Goal: Check status: Check status

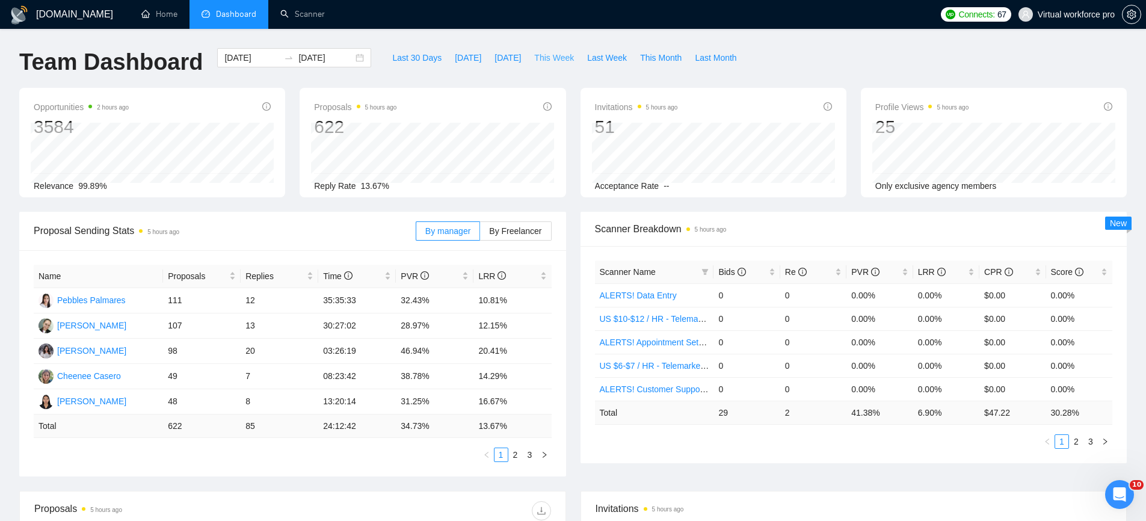
click at [553, 61] on span "This Week" at bounding box center [554, 57] width 40 height 13
type input "[DATE]"
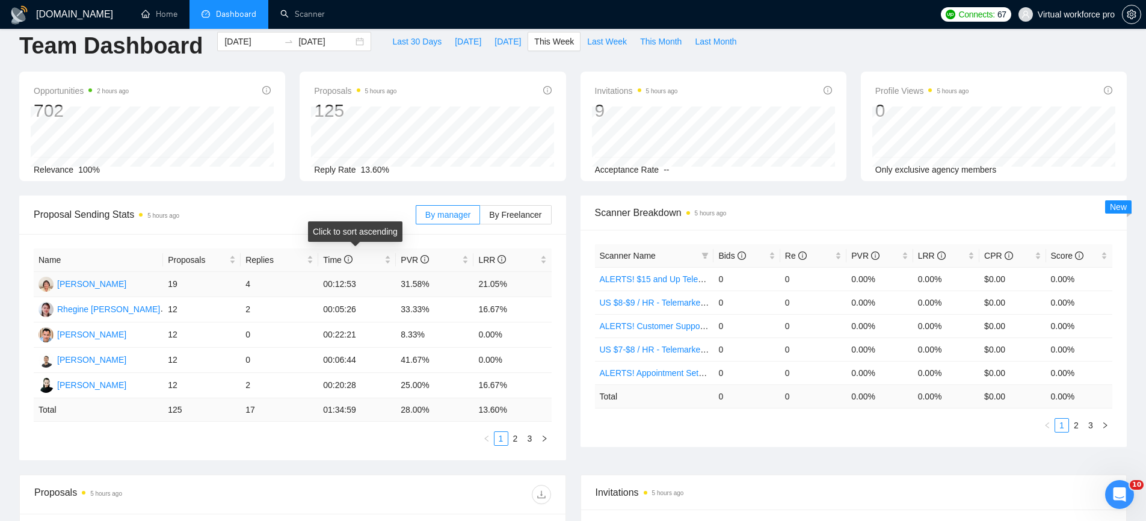
scroll to position [24, 0]
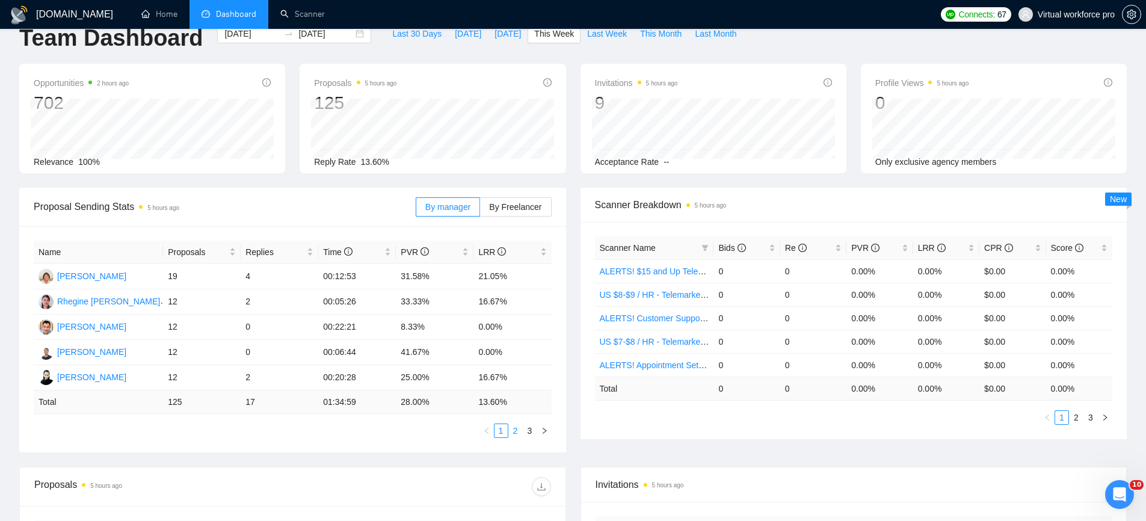
click at [519, 437] on link "2" at bounding box center [515, 430] width 13 height 13
click at [528, 434] on link "3" at bounding box center [529, 430] width 13 height 13
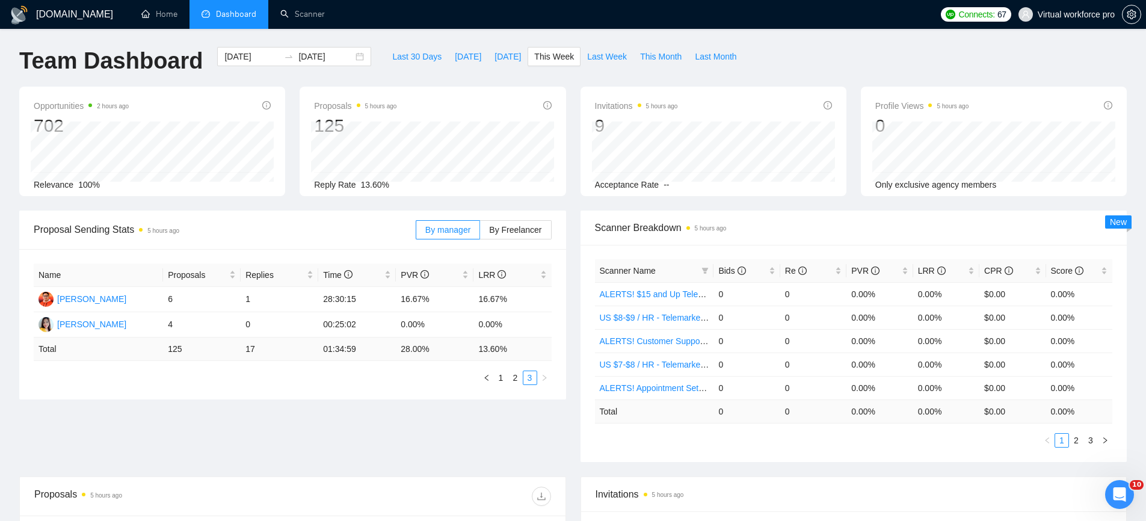
scroll to position [0, 0]
click at [505, 381] on link "1" at bounding box center [500, 378] width 13 height 13
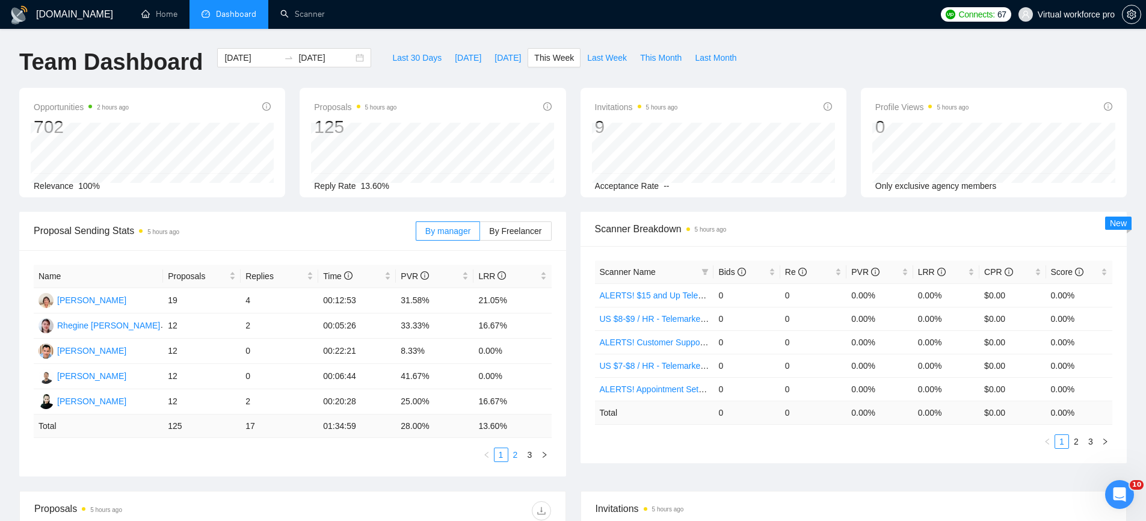
click at [515, 456] on link "2" at bounding box center [515, 454] width 13 height 13
click at [526, 452] on link "3" at bounding box center [529, 454] width 13 height 13
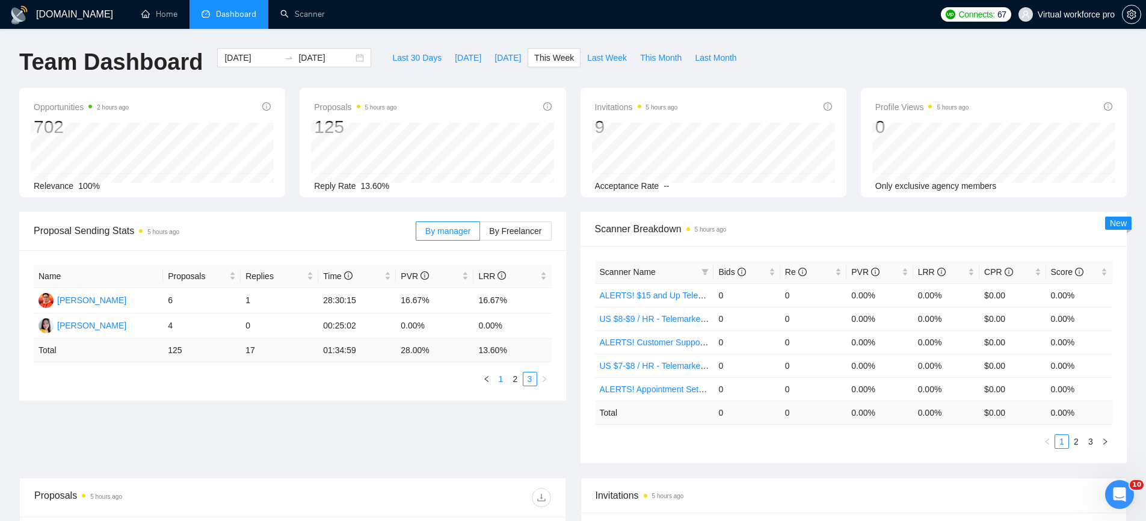
click at [505, 381] on link "1" at bounding box center [500, 378] width 13 height 13
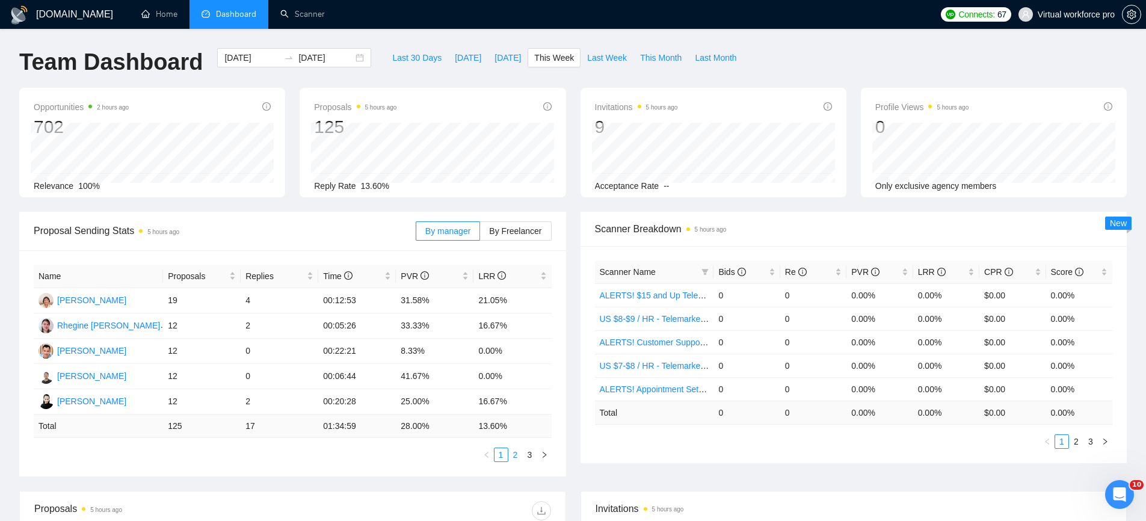
click at [512, 458] on link "2" at bounding box center [515, 454] width 13 height 13
click at [527, 459] on link "3" at bounding box center [529, 454] width 13 height 13
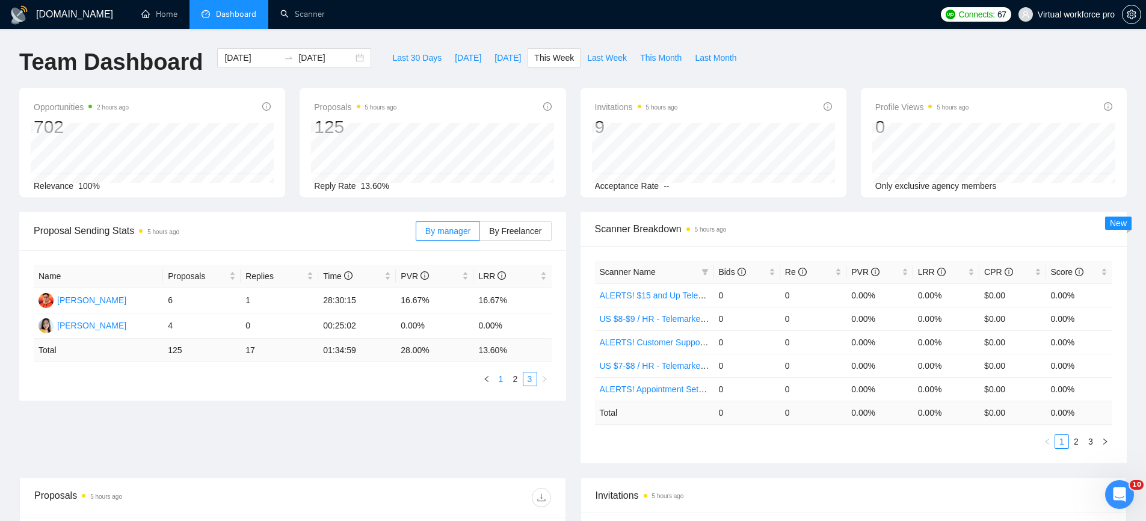
click at [506, 382] on link "1" at bounding box center [500, 378] width 13 height 13
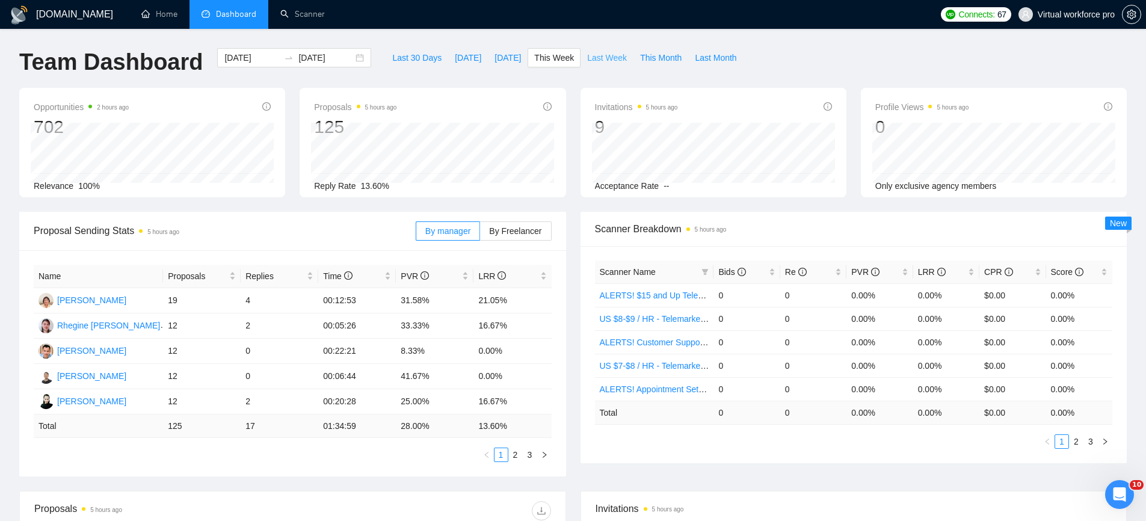
click at [611, 55] on span "Last Week" at bounding box center [607, 57] width 40 height 13
type input "[DATE]"
click at [500, 451] on link "2" at bounding box center [500, 454] width 13 height 13
click at [516, 458] on link "3" at bounding box center [515, 454] width 13 height 13
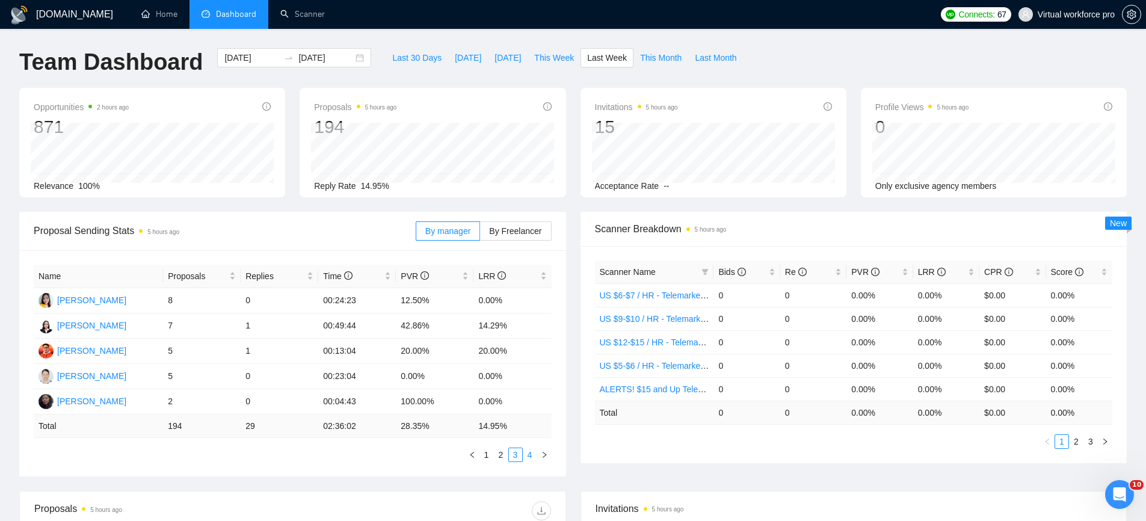
click at [526, 456] on link "4" at bounding box center [529, 454] width 13 height 13
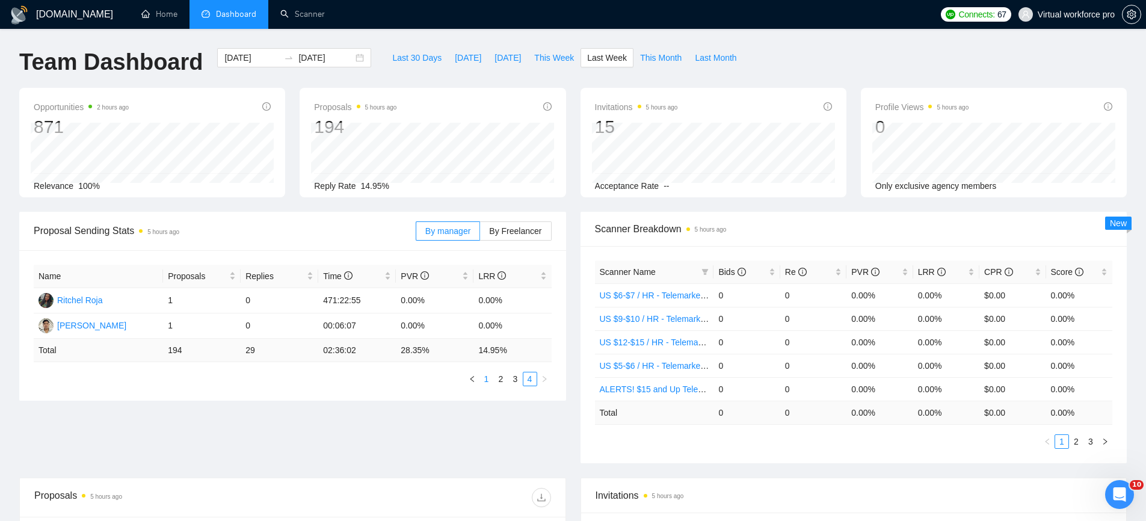
click at [486, 384] on link "1" at bounding box center [486, 378] width 13 height 13
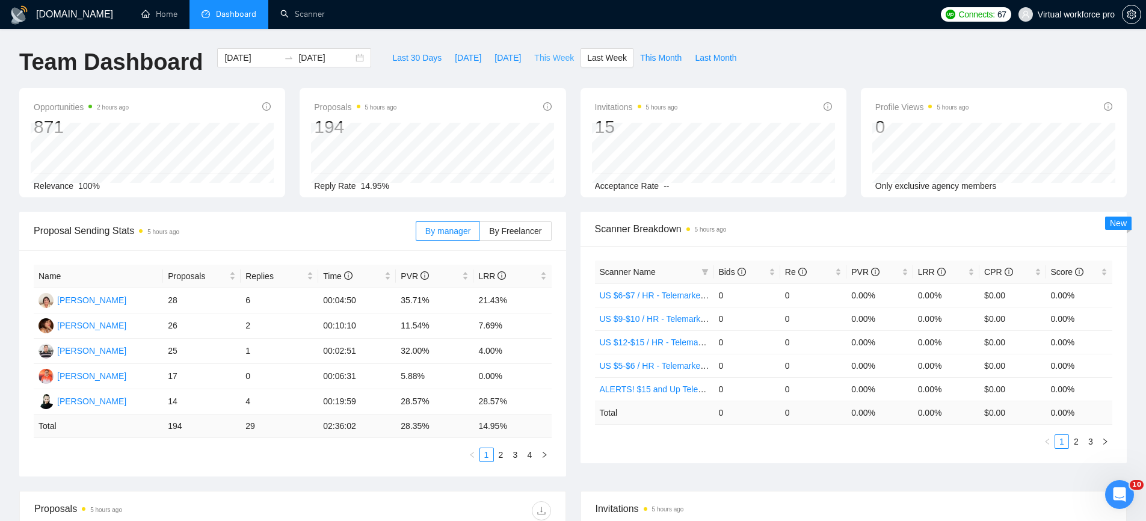
click at [553, 58] on span "This Week" at bounding box center [554, 57] width 40 height 13
type input "[DATE]"
